Goal: Communication & Community: Share content

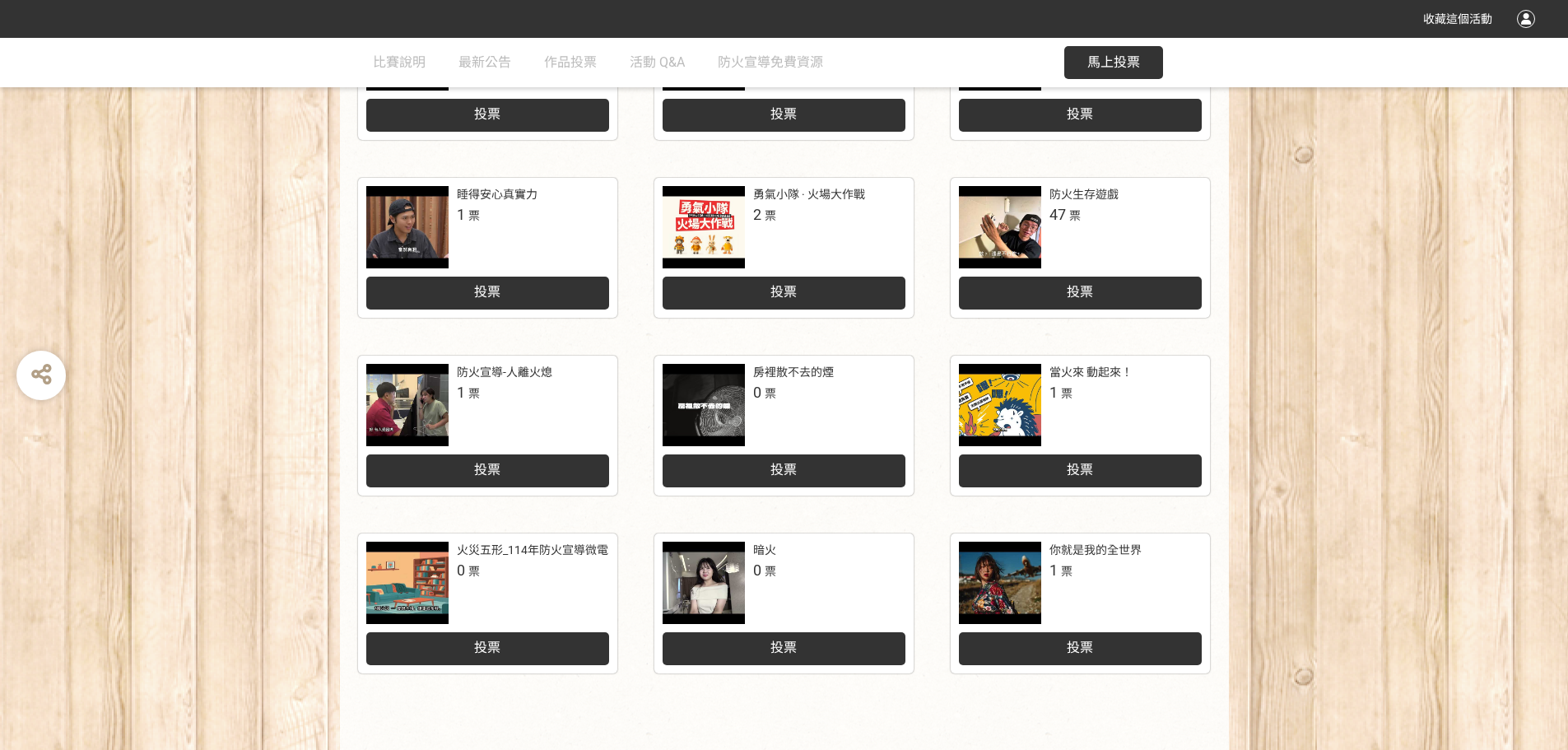
scroll to position [576, 0]
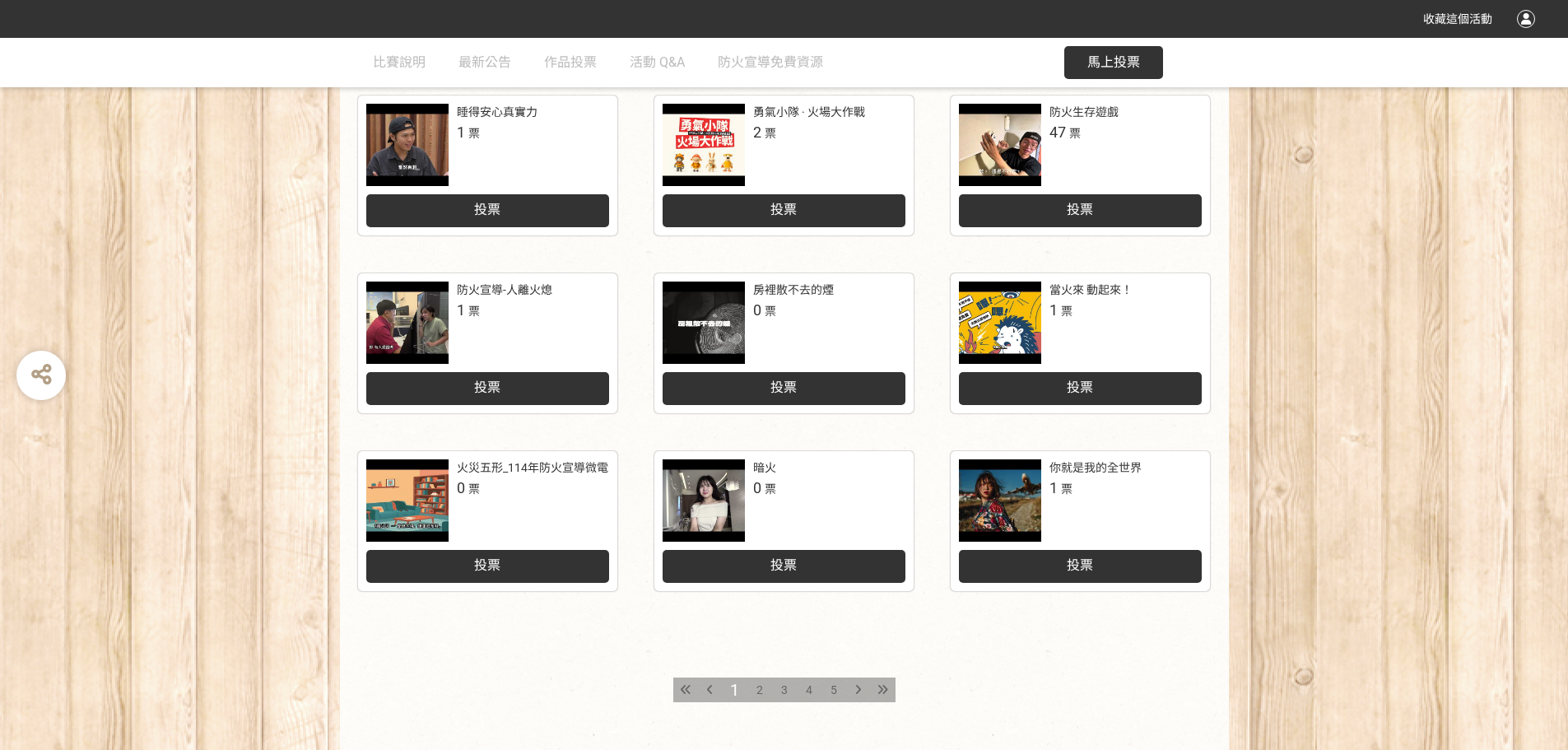
click at [856, 681] on div at bounding box center [858, 690] width 25 height 25
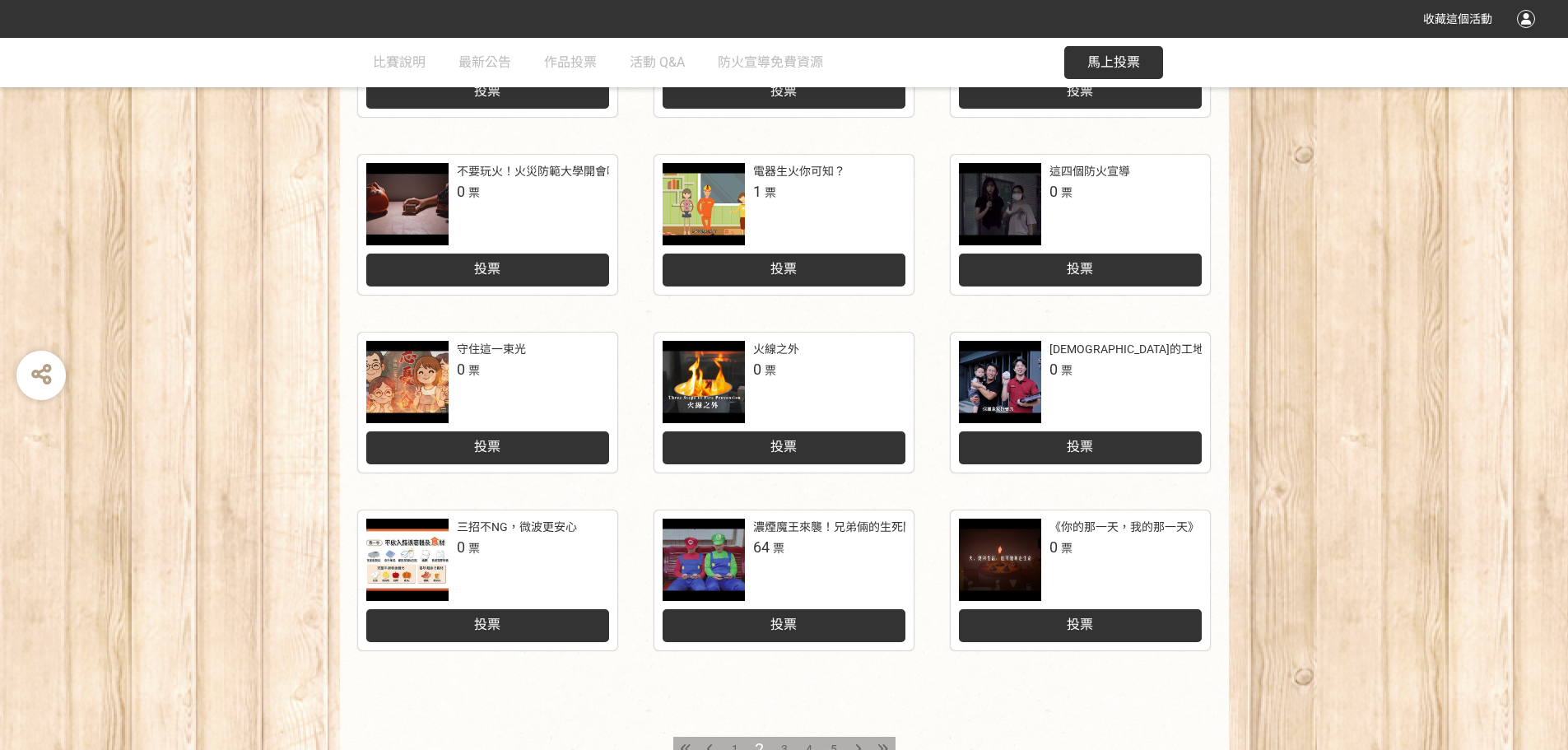
scroll to position [681, 0]
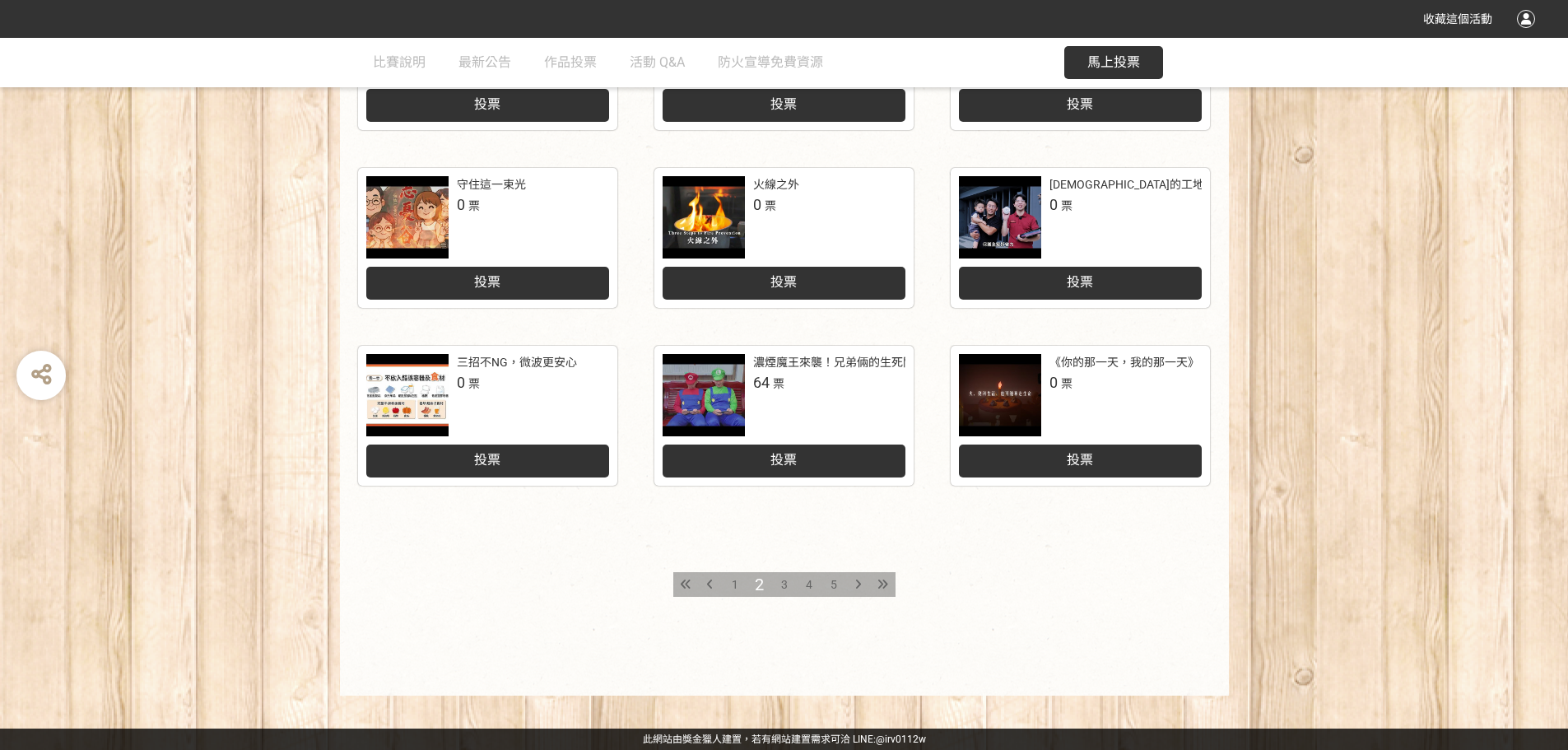
click at [786, 585] on span "3" at bounding box center [784, 585] width 6 height 13
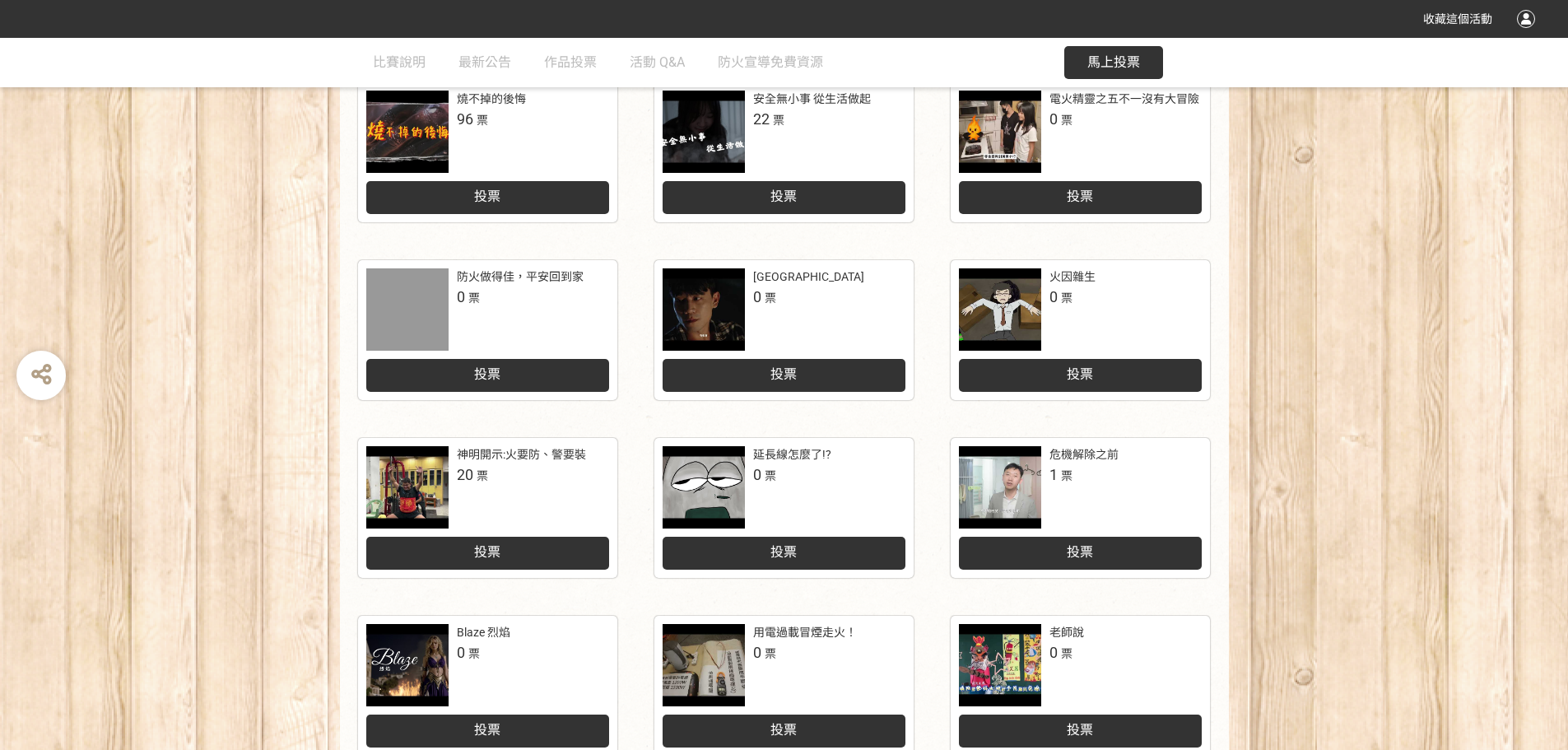
scroll to position [659, 0]
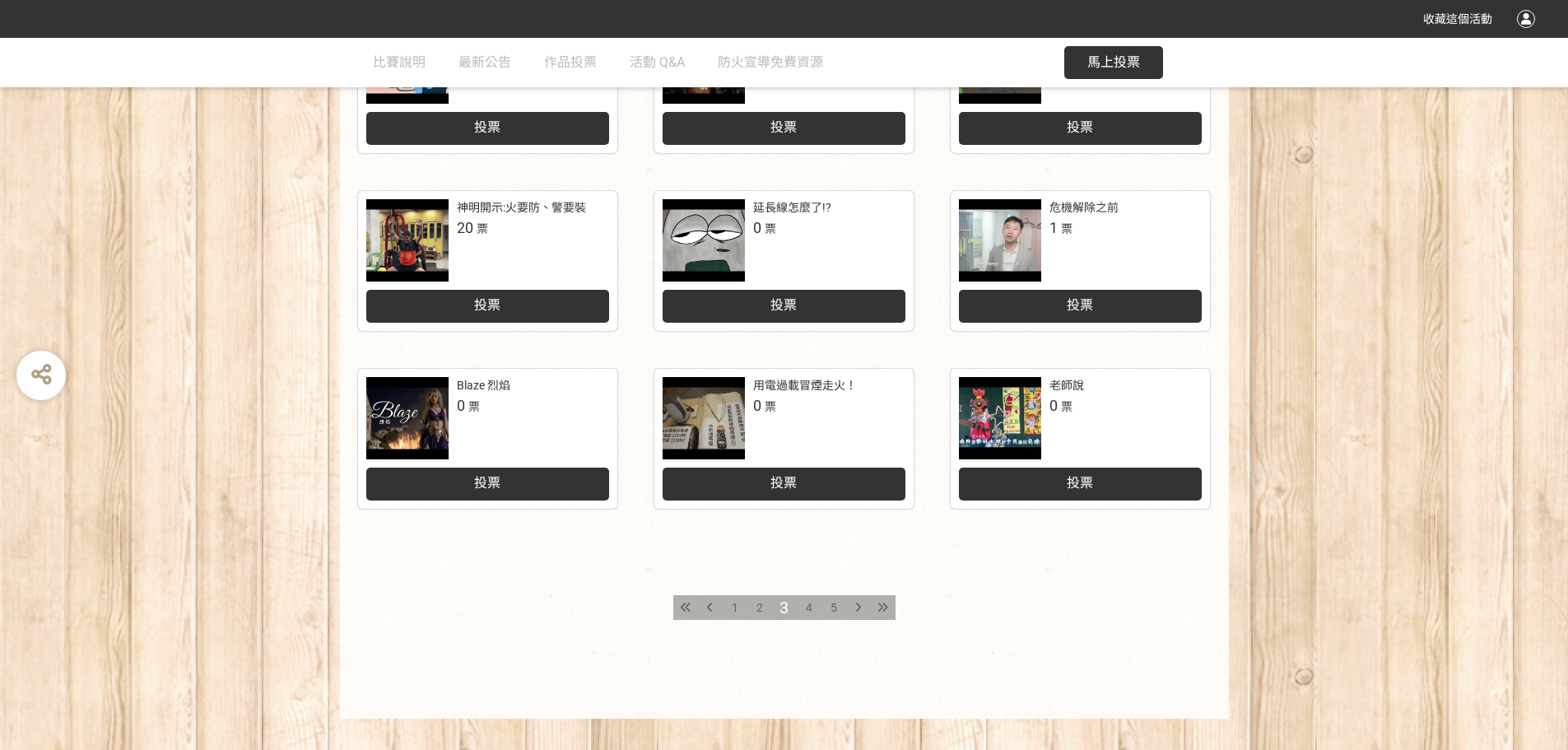
click at [814, 607] on div "4" at bounding box center [809, 607] width 25 height 25
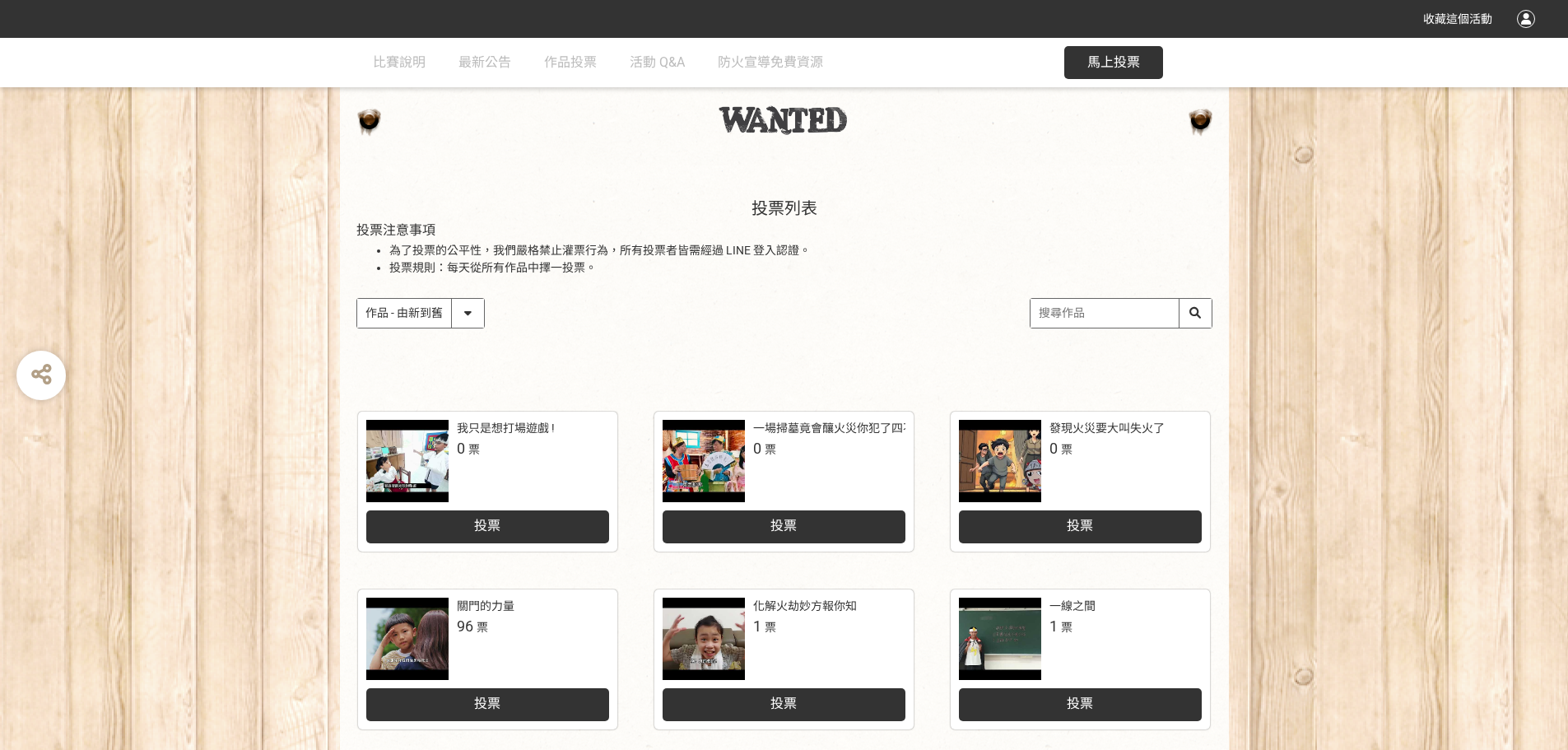
scroll to position [164, 0]
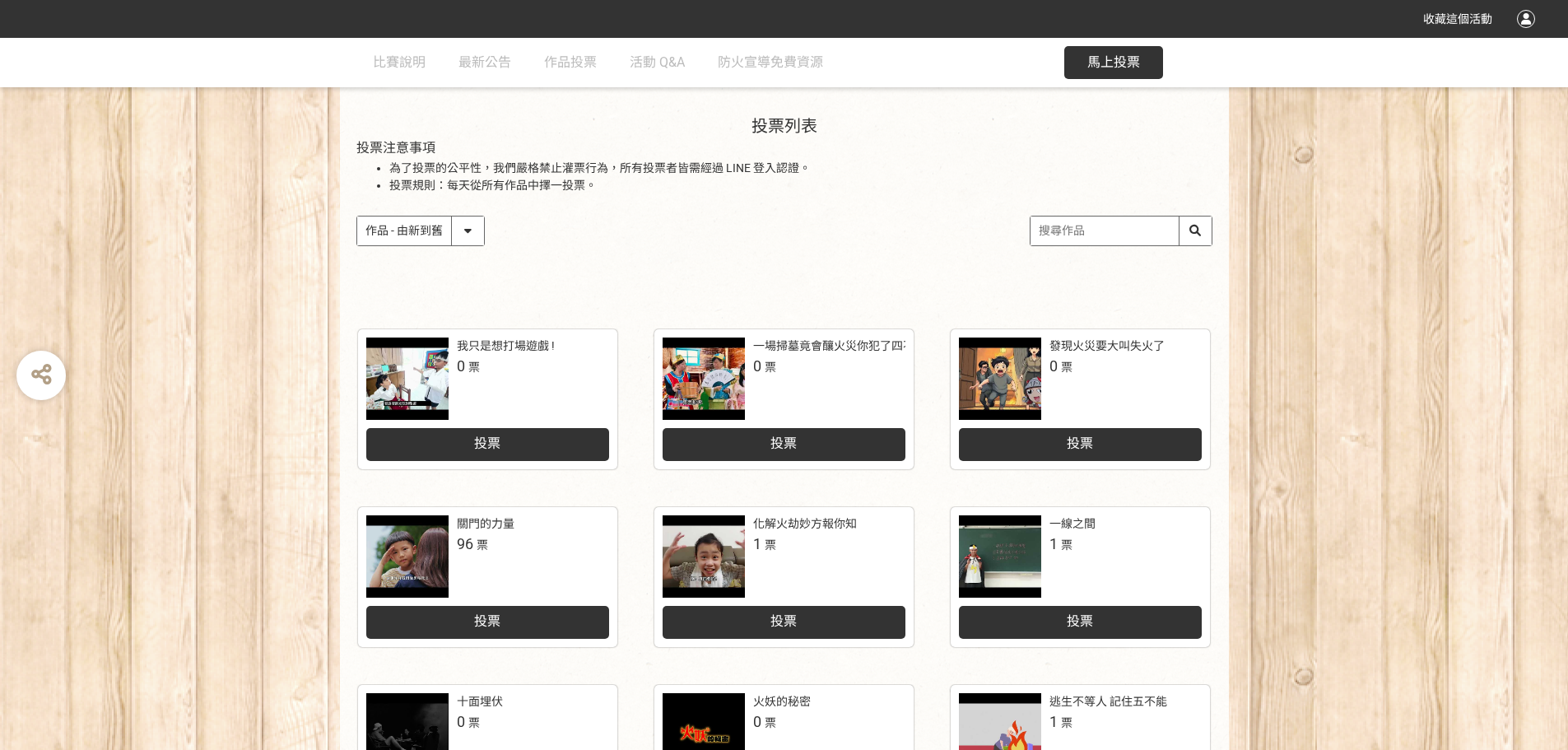
click at [787, 523] on div "化解火劫妙方報你知" at bounding box center [805, 523] width 104 height 17
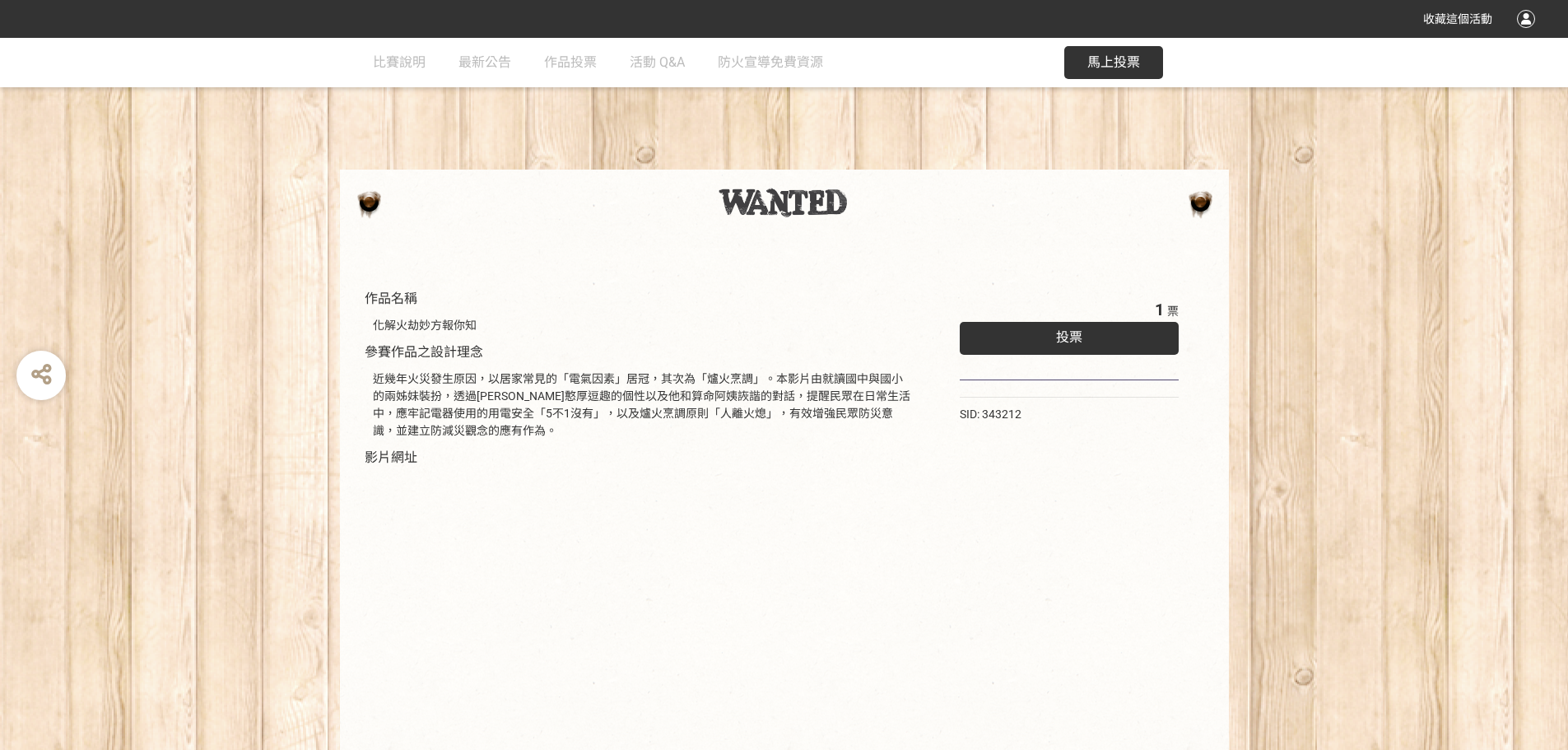
scroll to position [115, 0]
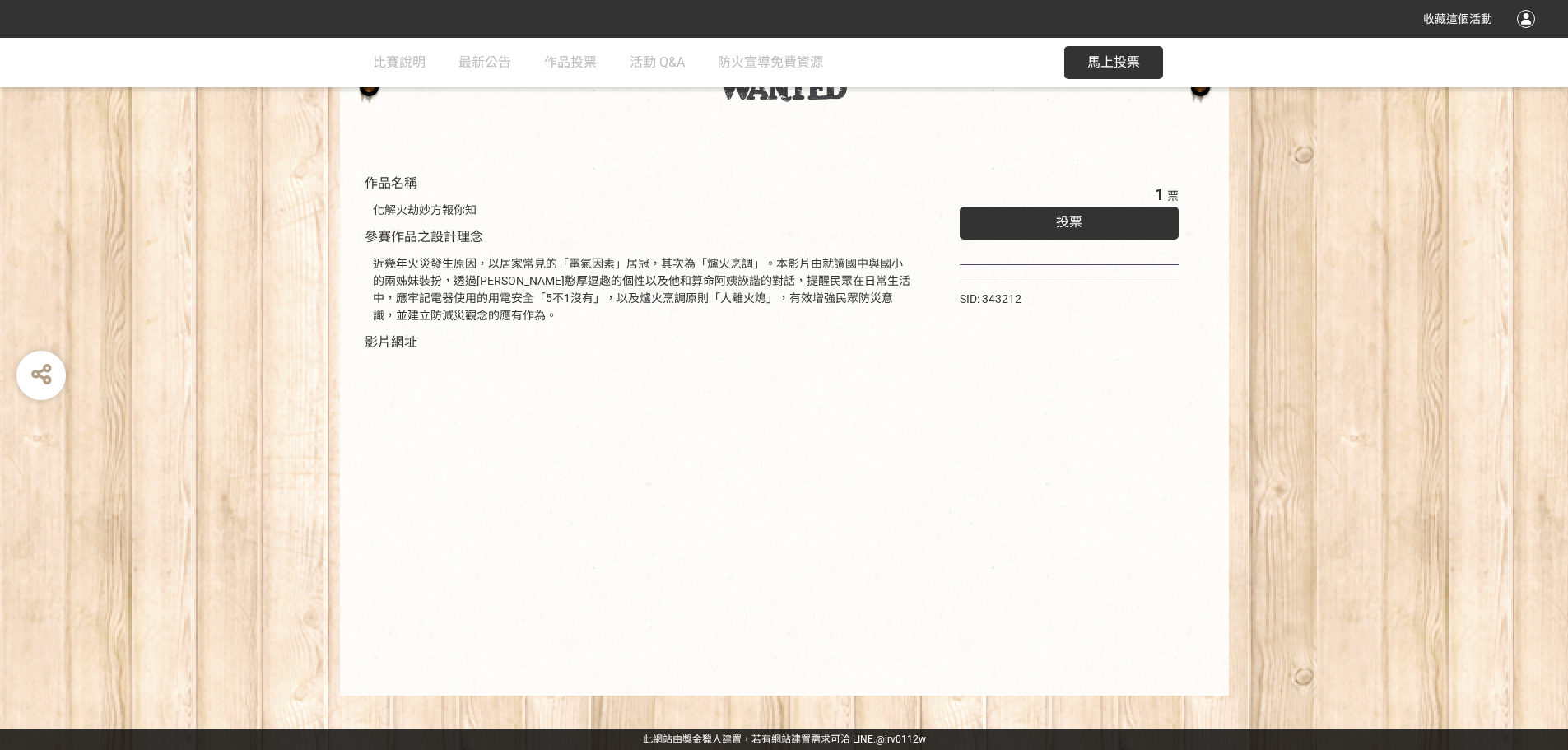
click at [1026, 226] on div "投票" at bounding box center [1069, 223] width 220 height 33
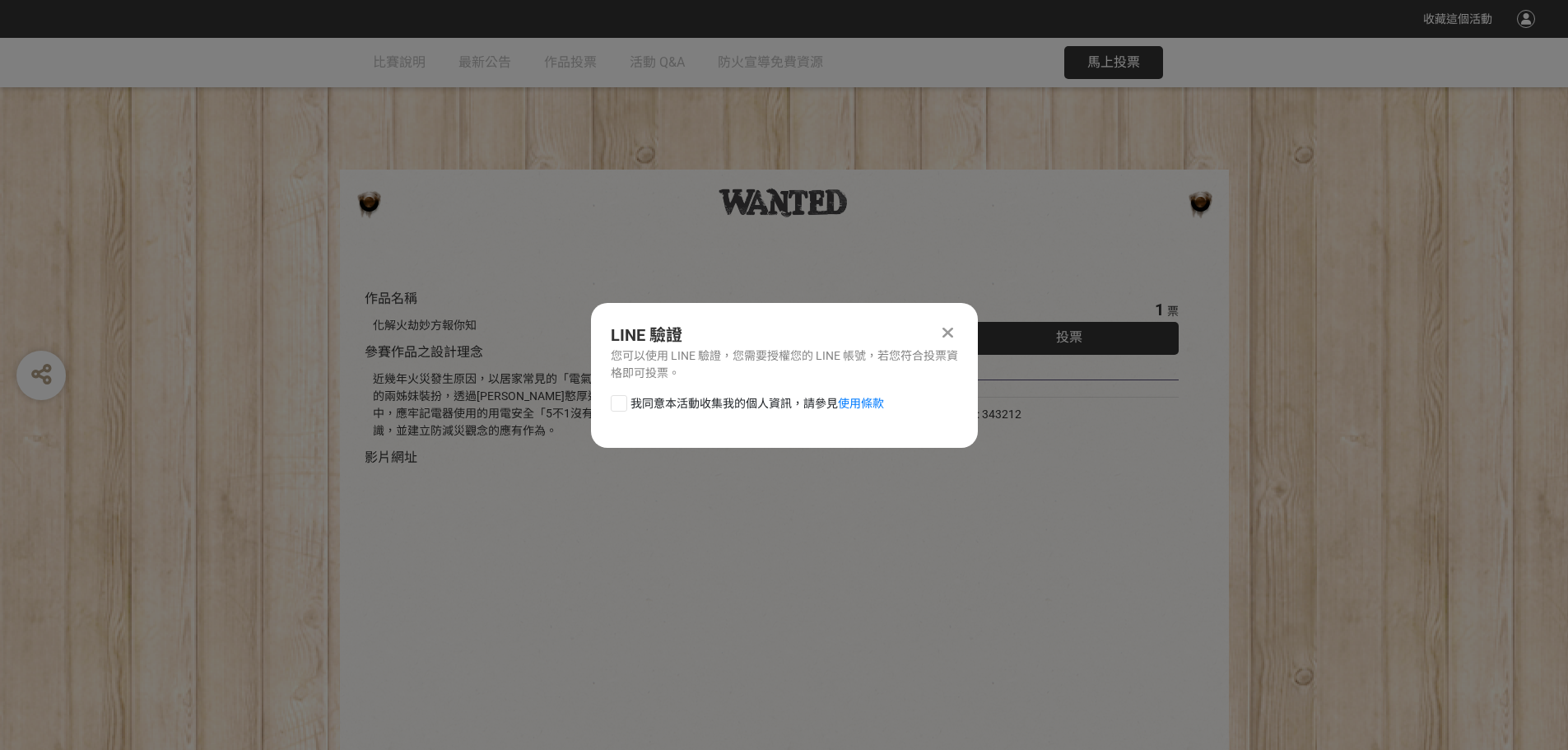
scroll to position [0, 0]
click at [621, 401] on div at bounding box center [619, 404] width 16 height 16
checkbox input "true"
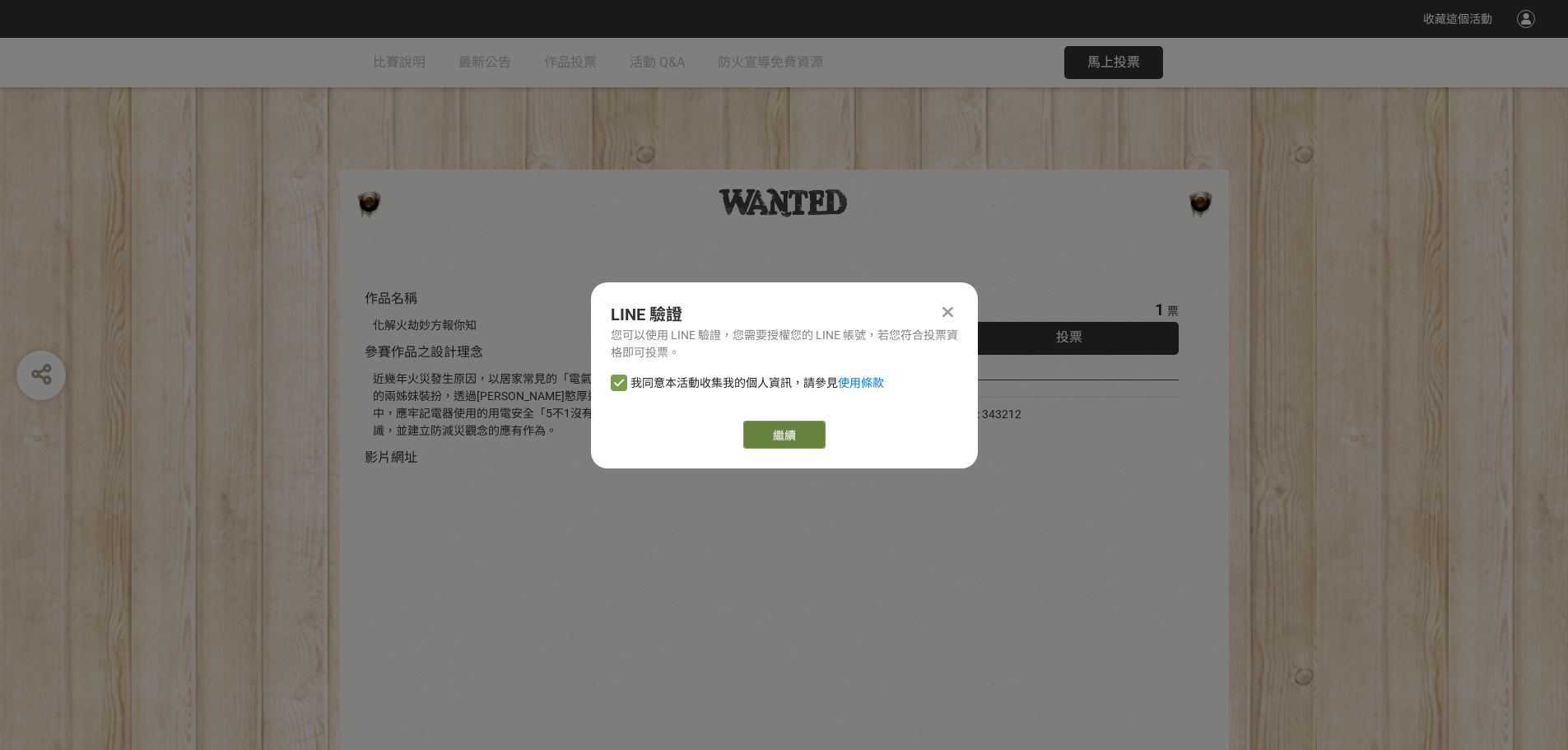
click at [788, 434] on link "繼續" at bounding box center [784, 435] width 82 height 28
click at [955, 310] on div at bounding box center [949, 312] width 20 height 20
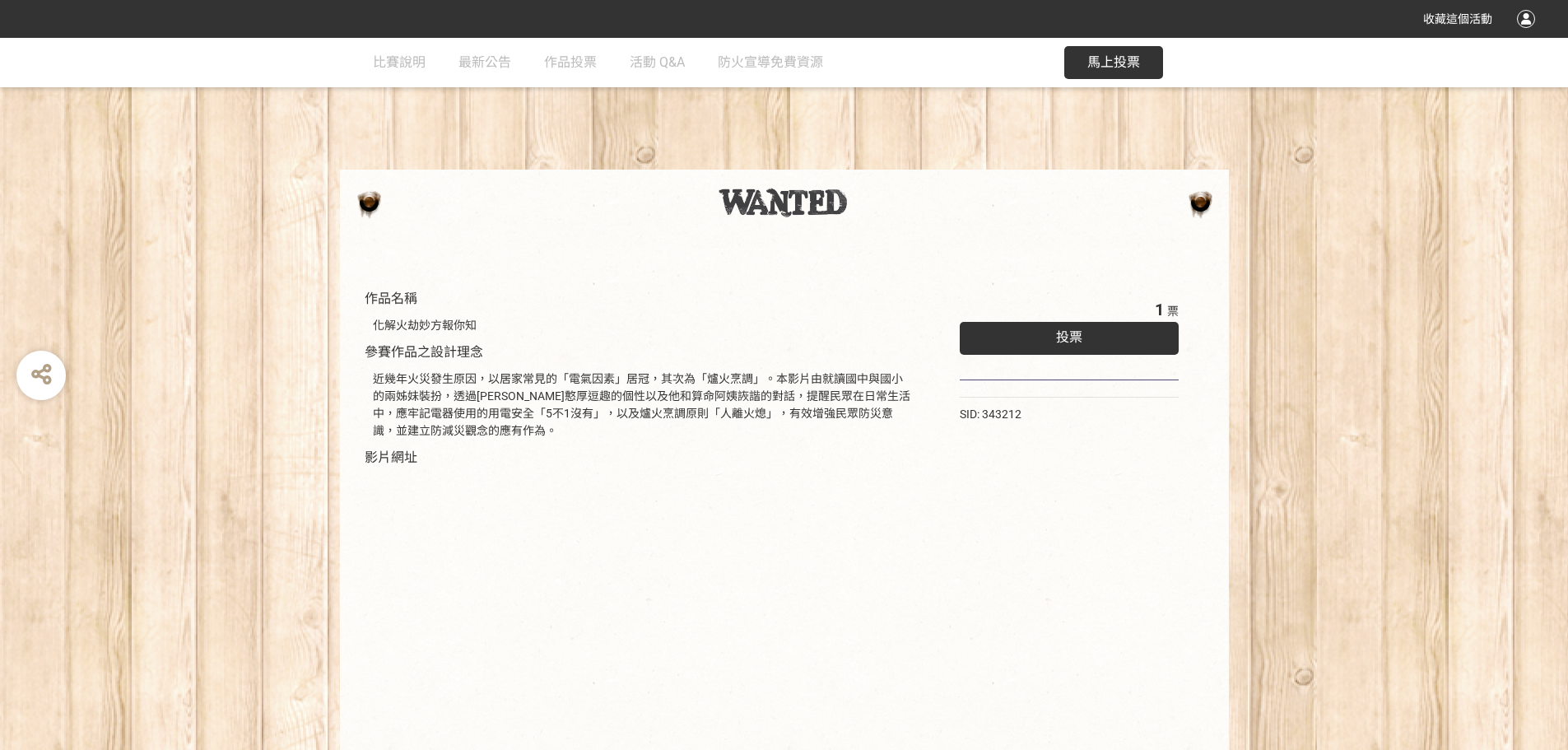
click at [1059, 338] on span "投票" at bounding box center [1069, 337] width 26 height 16
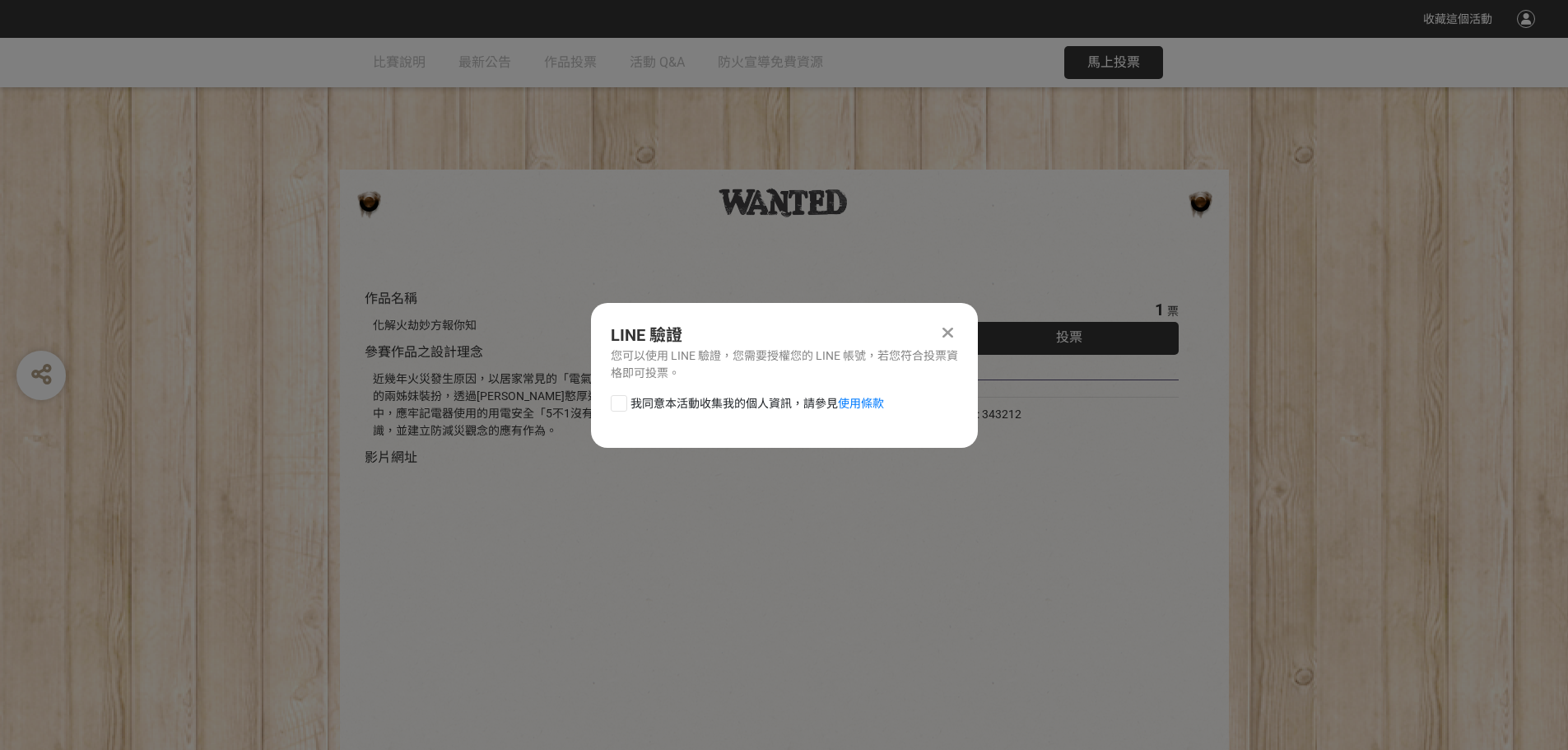
click at [621, 404] on div at bounding box center [619, 404] width 16 height 16
checkbox input "true"
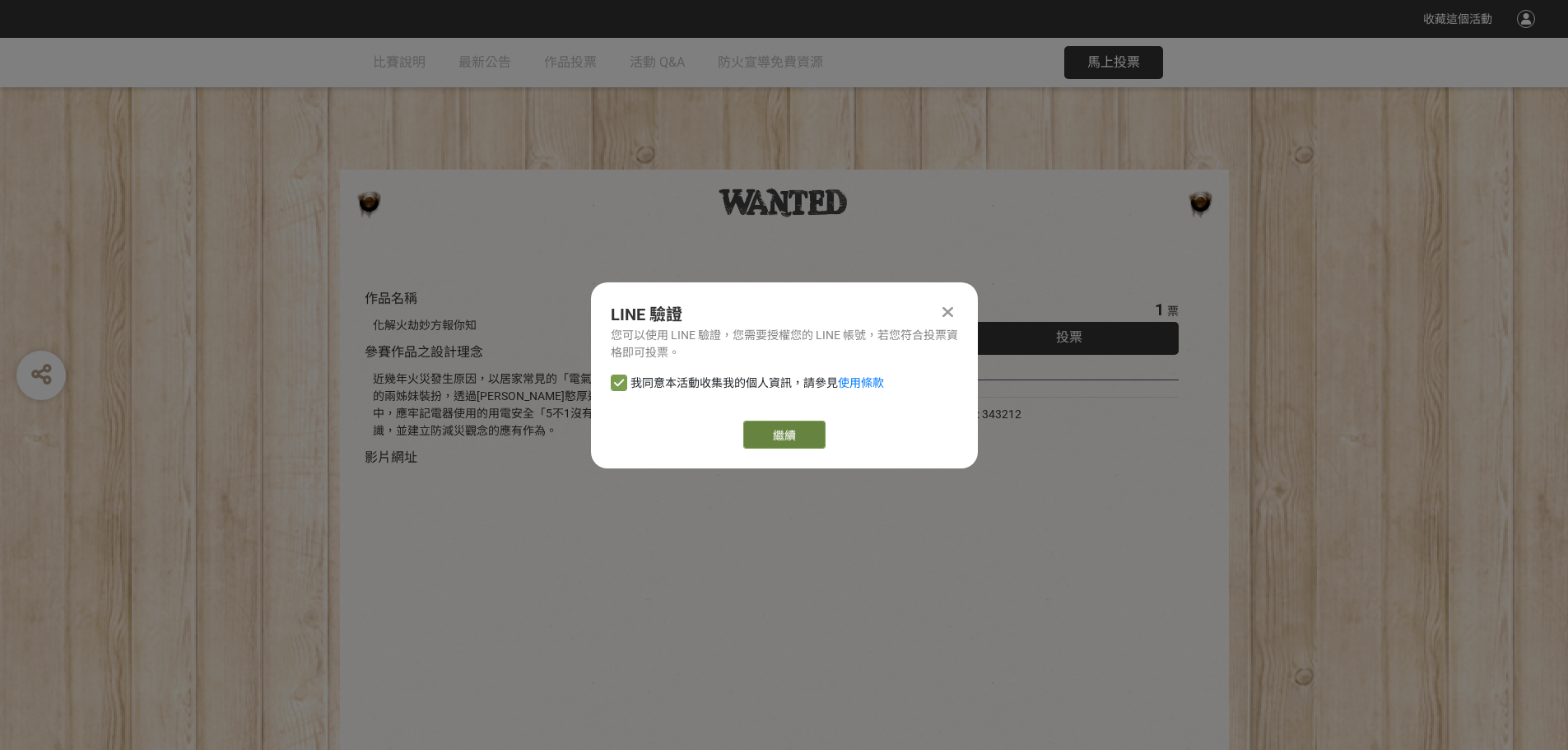
click at [774, 437] on link "繼續" at bounding box center [784, 435] width 82 height 28
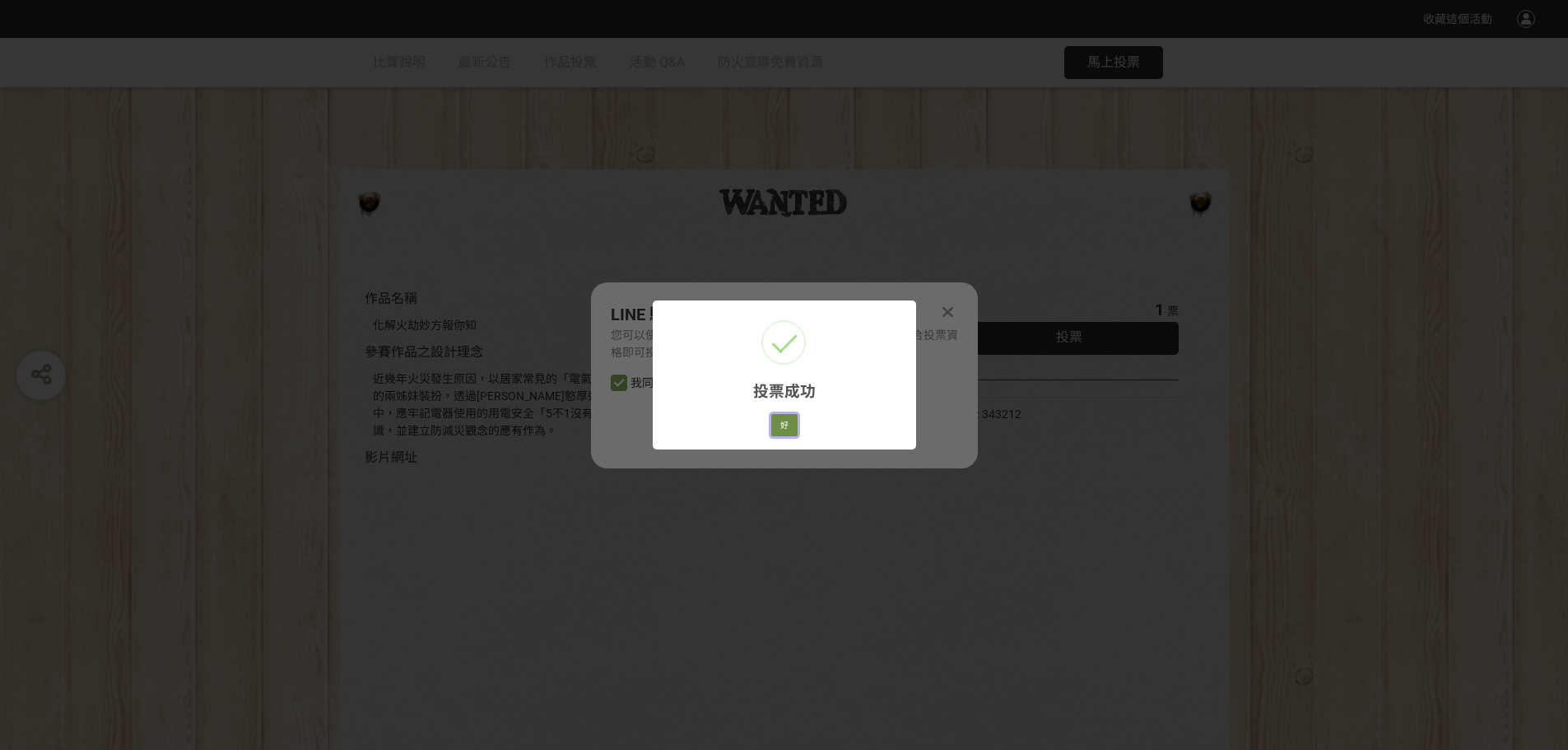
click at [789, 422] on button "好" at bounding box center [784, 425] width 26 height 23
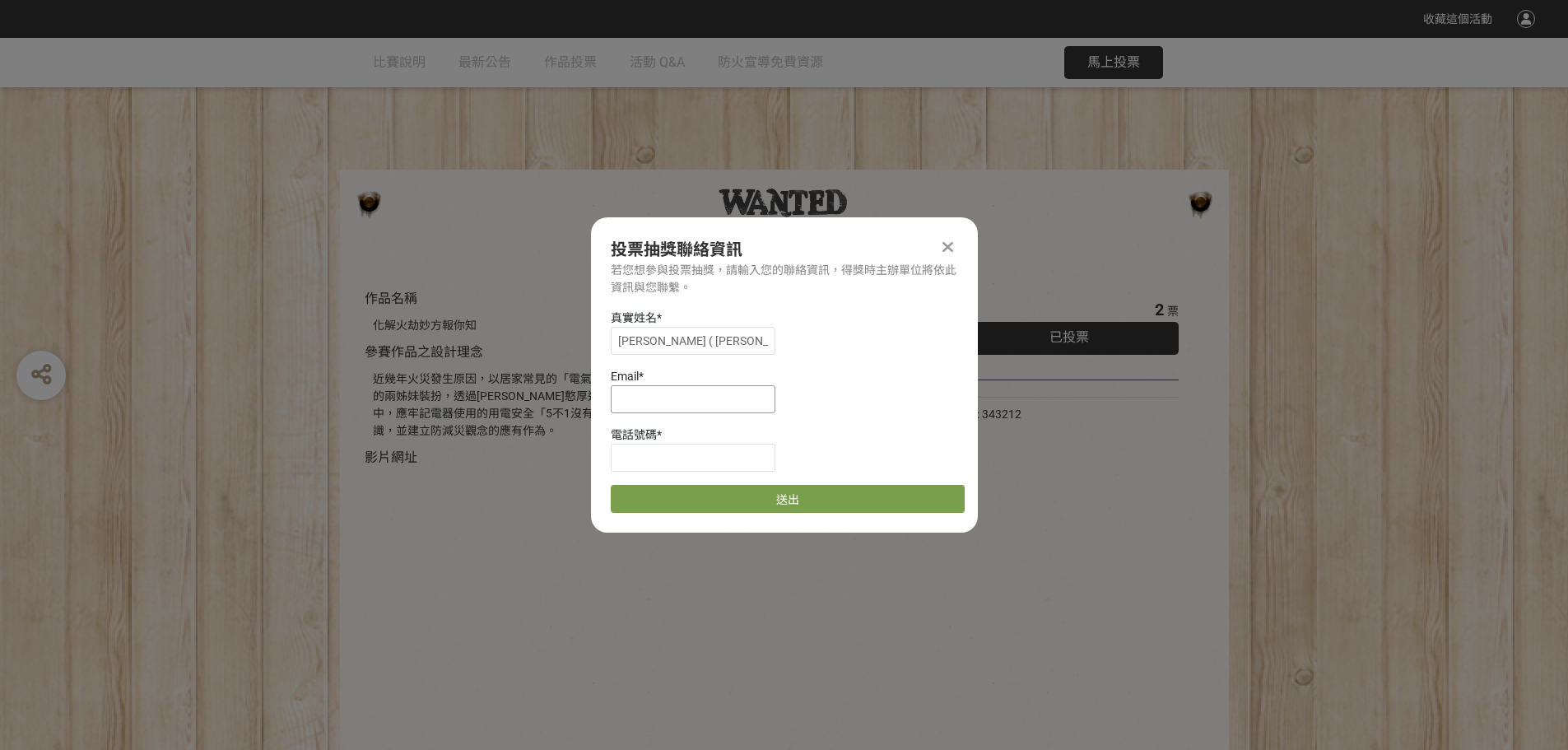
click at [704, 404] on input at bounding box center [693, 399] width 164 height 28
drag, startPoint x: 707, startPoint y: 333, endPoint x: 706, endPoint y: 343, distance: 10.0
click at [706, 337] on input "[PERSON_NAME] ( [PERSON_NAME] )" at bounding box center [693, 341] width 164 height 28
drag, startPoint x: 654, startPoint y: 334, endPoint x: 513, endPoint y: 333, distance: 141.0
click at [521, 333] on div "收藏這個活動 此網站由獎金獵人建置，若有網站建置需求 可洽 LINE: @irv0112w 分享 投票抽獎聯絡資訊 若您想參與投票抽獎，請輸入您的聯絡資訊，得…" at bounding box center [784, 432] width 1568 height 865
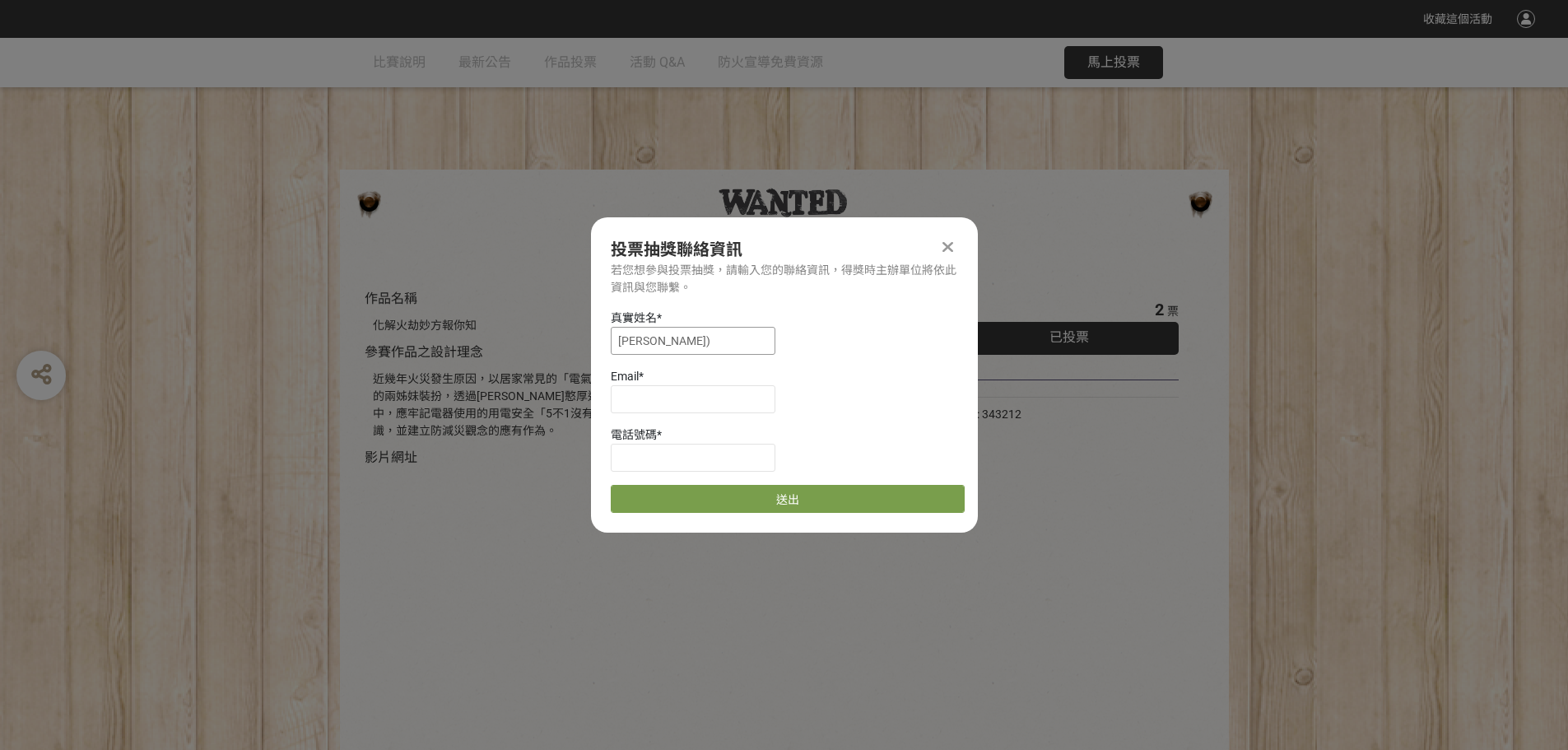
click at [635, 338] on input "[PERSON_NAME])" at bounding box center [693, 341] width 164 height 28
type input "[PERSON_NAME]"
click at [655, 404] on input at bounding box center [693, 399] width 164 height 28
paste input "[STREET_ADDRESS]"
drag, startPoint x: 744, startPoint y: 394, endPoint x: 261, endPoint y: 390, distance: 483.0
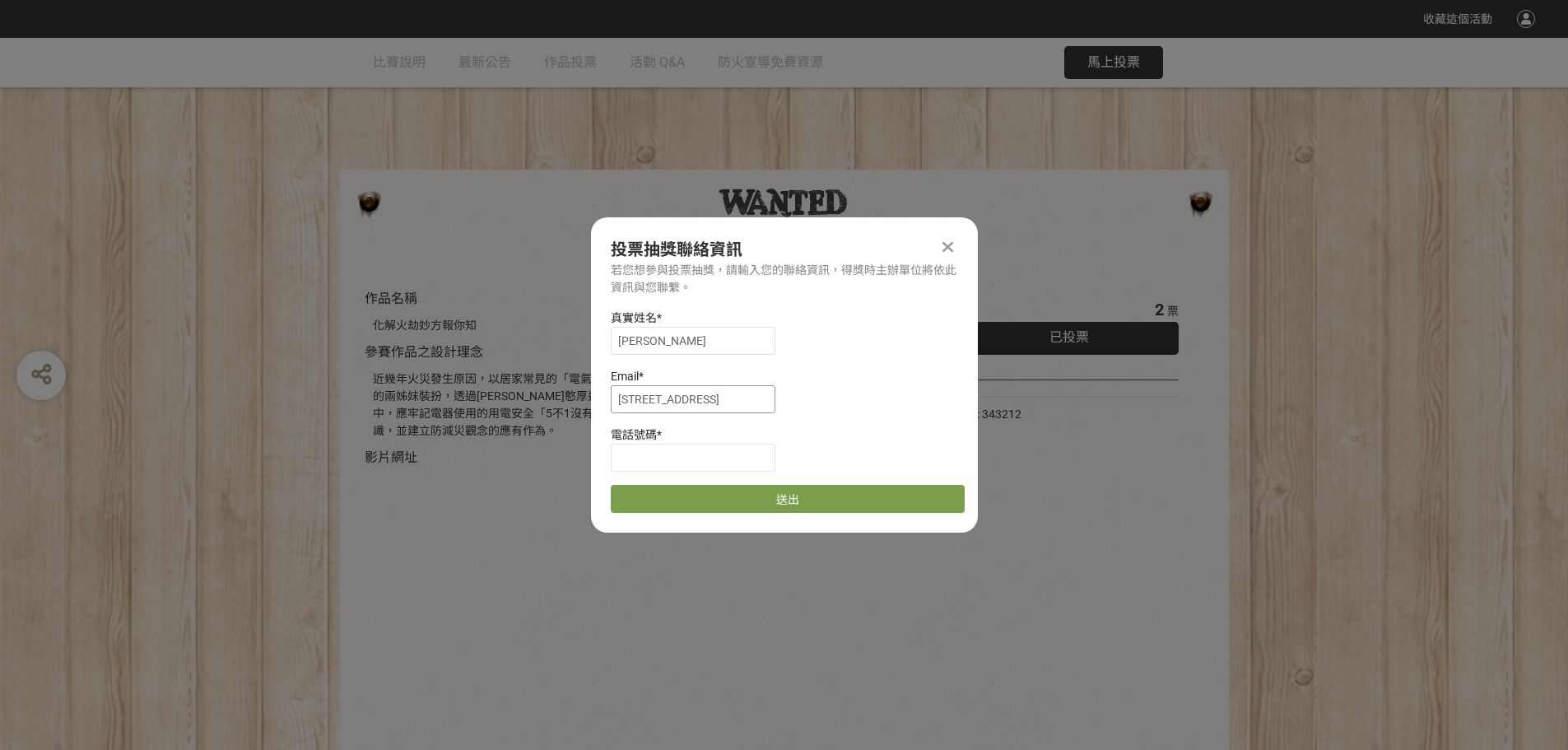
click at [261, 390] on div "收藏這個活動 此網站由獎金獵人建置，若有網站建置需求 可洽 LINE: @irv0112w 分享 投票抽獎聯絡資訊 若您想參與投票抽獎，請輸入您的聯絡資訊，得…" at bounding box center [784, 432] width 1568 height 865
type input "[EMAIL_ADDRESS][DOMAIN_NAME]"
click at [736, 458] on input at bounding box center [693, 457] width 164 height 28
type input "0985176367"
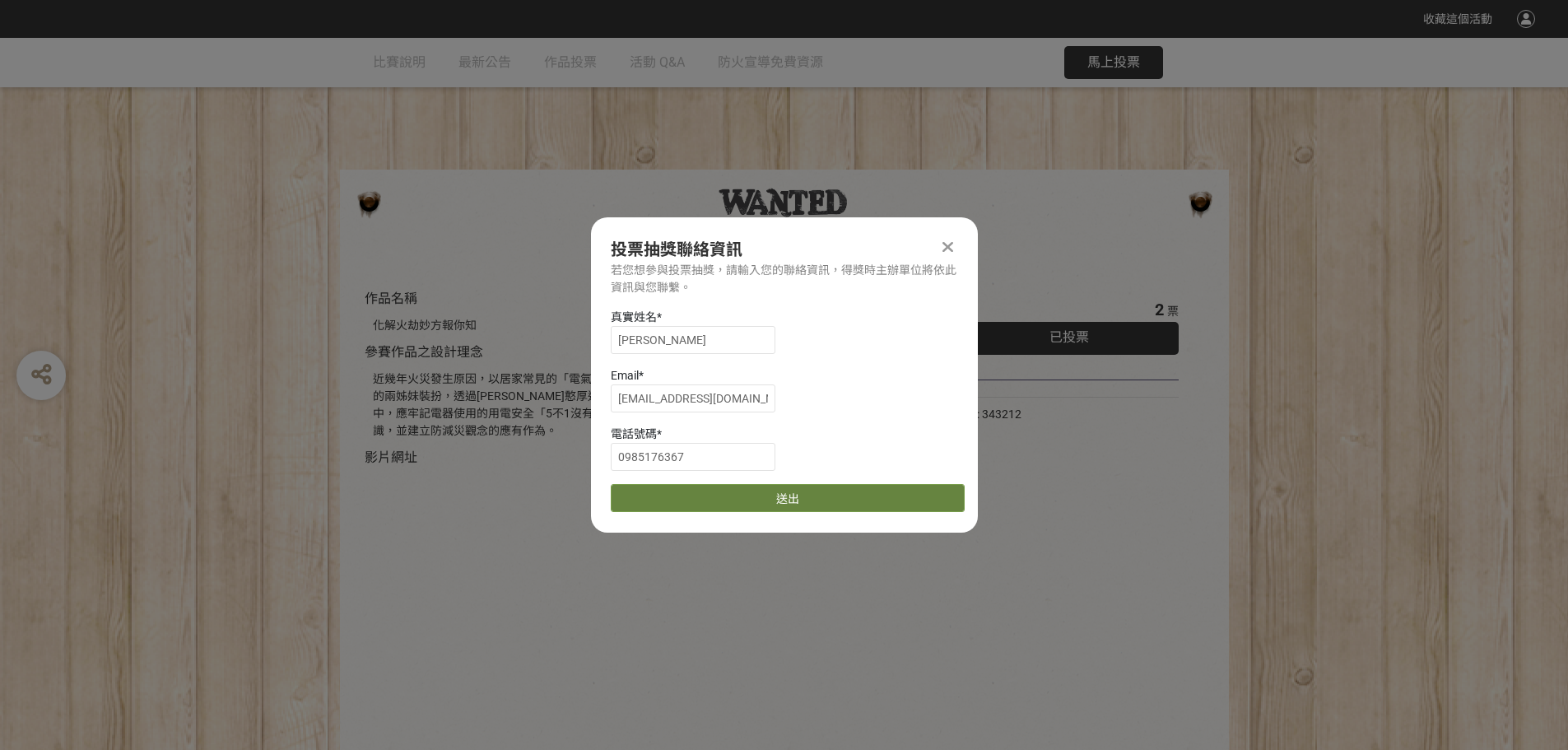
click at [736, 495] on button "送出" at bounding box center [788, 498] width 354 height 28
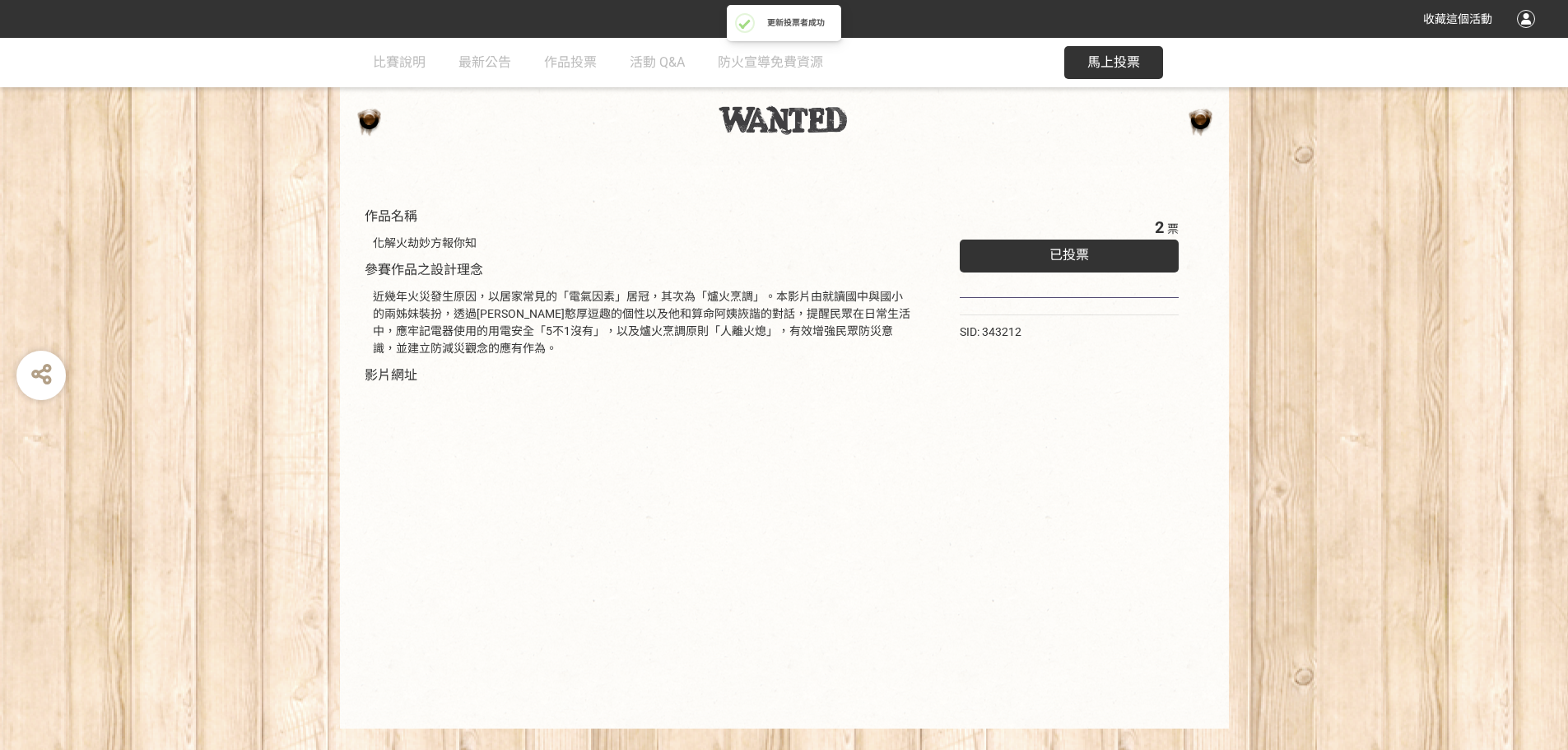
scroll to position [115, 0]
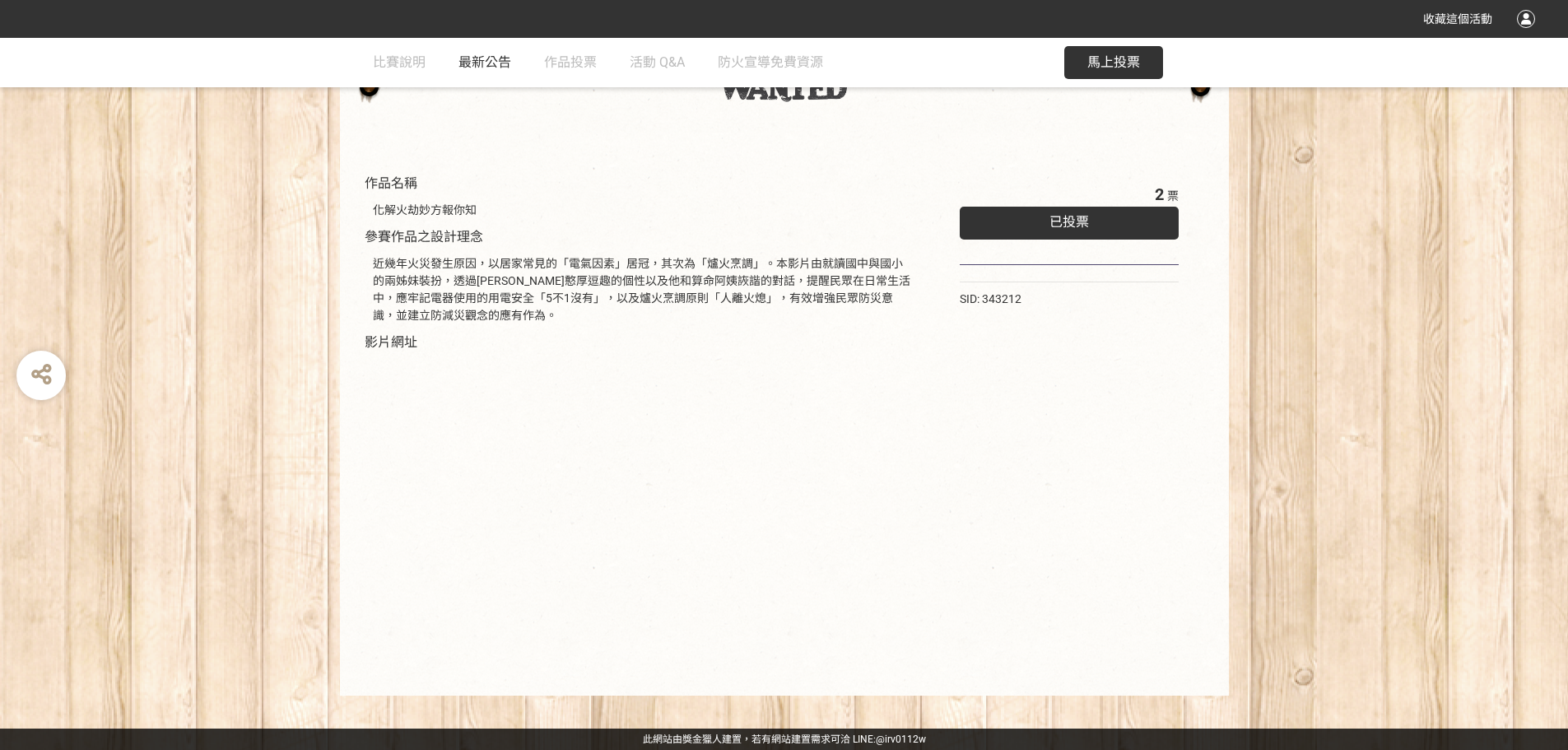
click at [473, 63] on span "最新公告" at bounding box center [485, 61] width 53 height 16
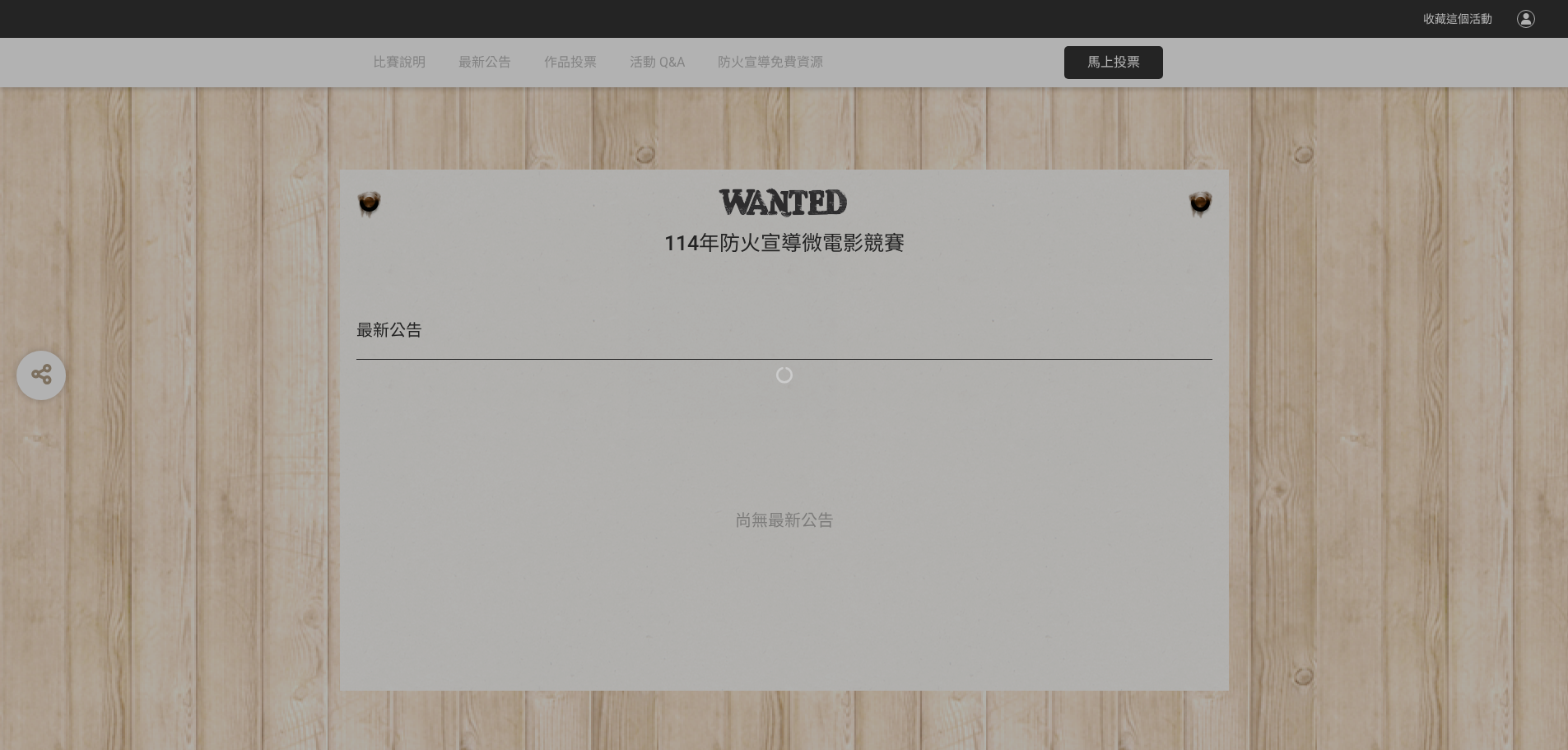
click at [403, 63] on div at bounding box center [784, 375] width 1568 height 750
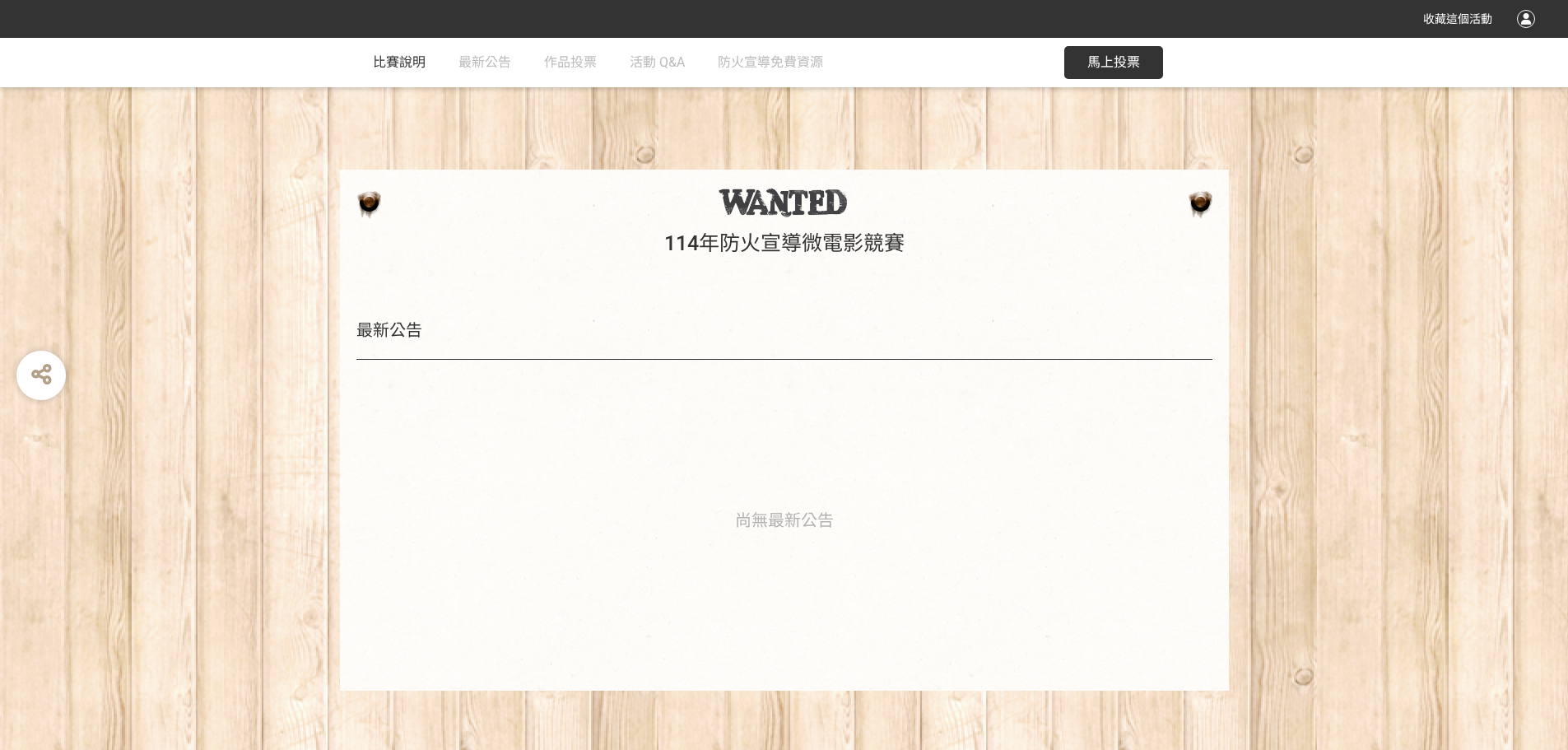
click at [419, 66] on span "比賽說明" at bounding box center [399, 61] width 53 height 16
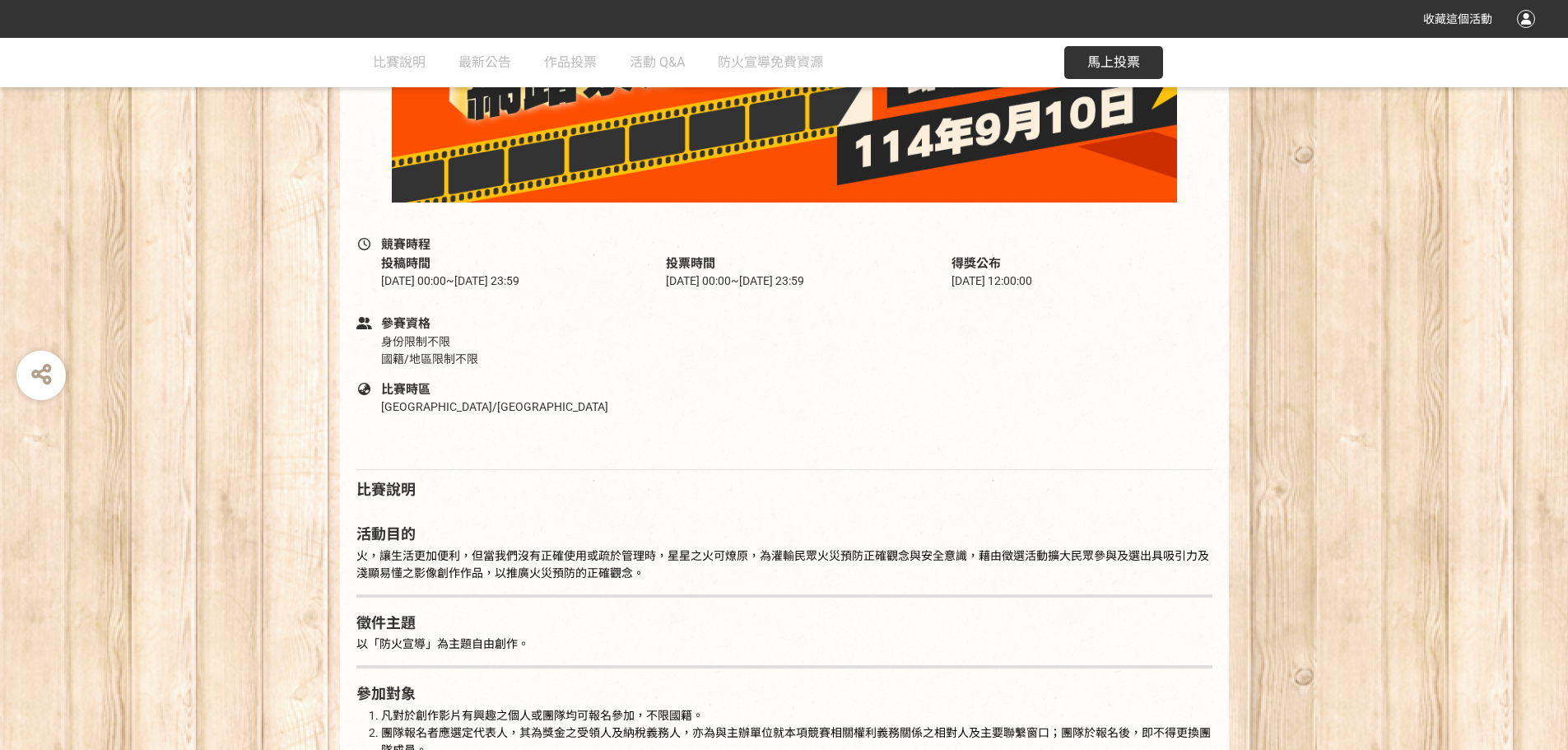
scroll to position [82, 0]
